Goal: Check status: Check status

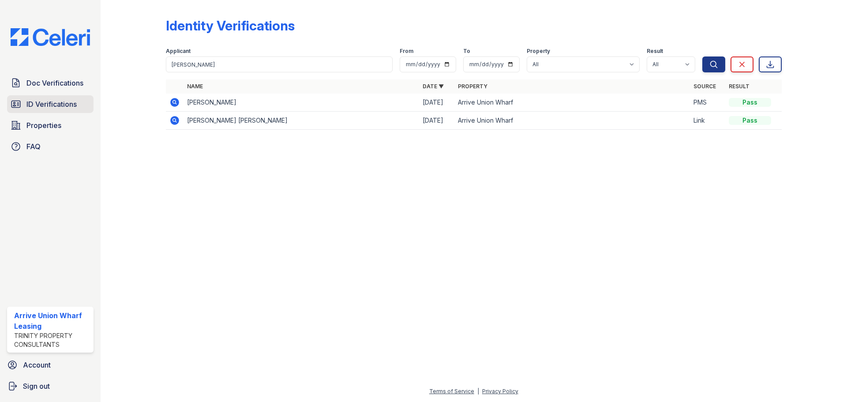
click at [64, 106] on span "ID Verifications" at bounding box center [51, 104] width 50 height 11
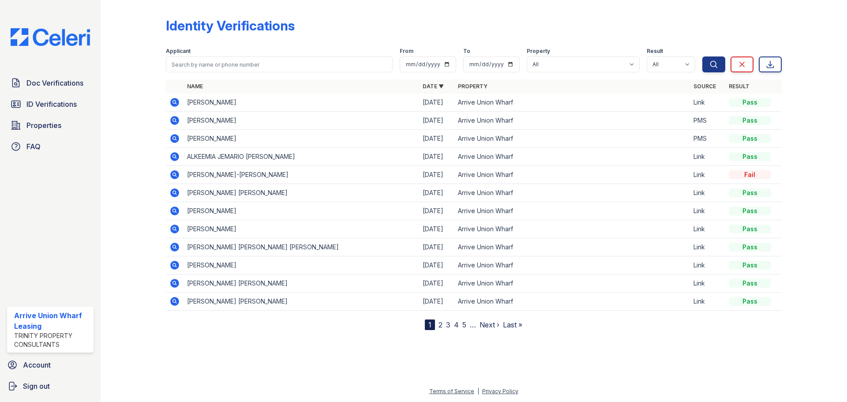
click at [175, 119] on icon at bounding box center [174, 120] width 11 height 11
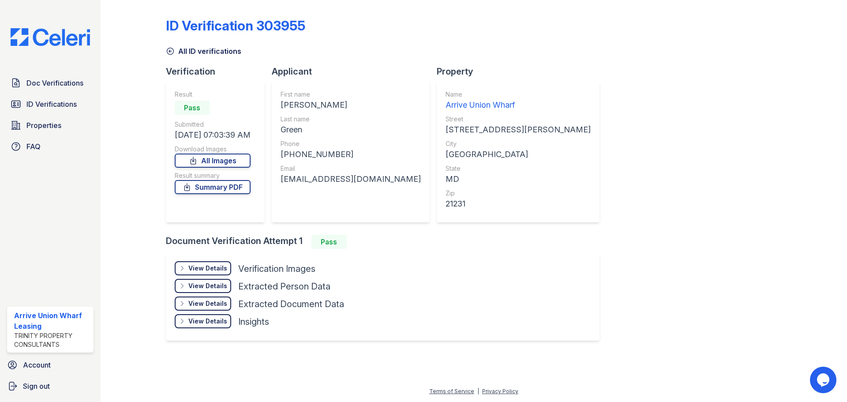
click at [198, 266] on div "View Details" at bounding box center [207, 268] width 39 height 9
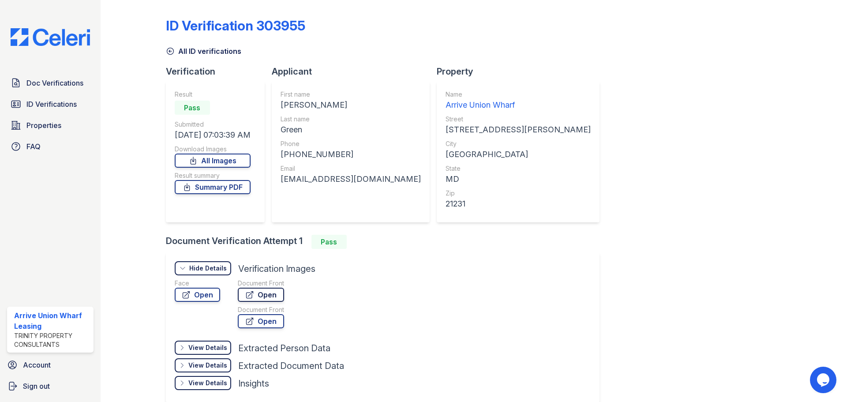
click at [253, 293] on icon at bounding box center [249, 294] width 9 height 9
